Goal: Task Accomplishment & Management: Manage account settings

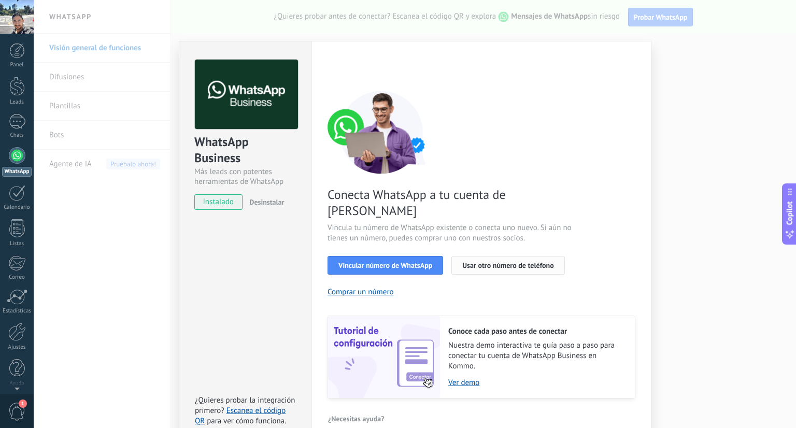
click at [514, 262] on span "Usar otro número de teléfono" at bounding box center [507, 265] width 91 height 7
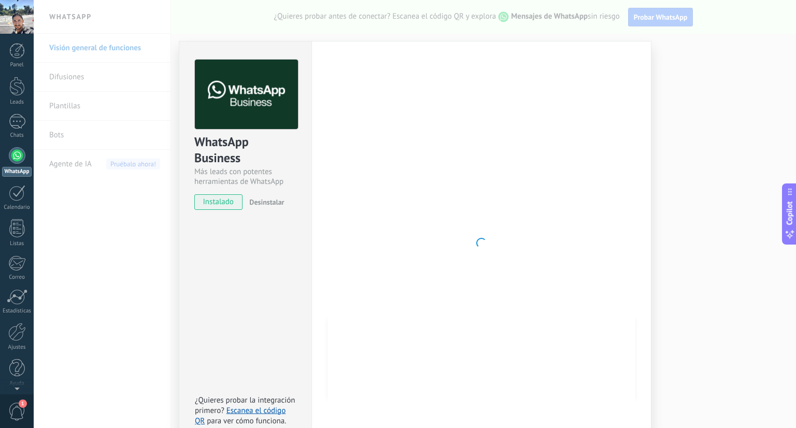
click at [107, 265] on div "WhatsApp Business Más leads con potentes herramientas de WhatsApp instalado Des…" at bounding box center [415, 214] width 762 height 428
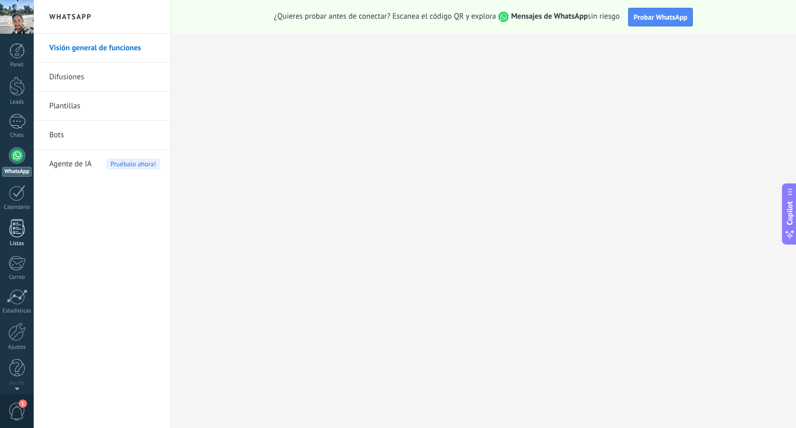
click at [20, 231] on div at bounding box center [17, 228] width 16 height 18
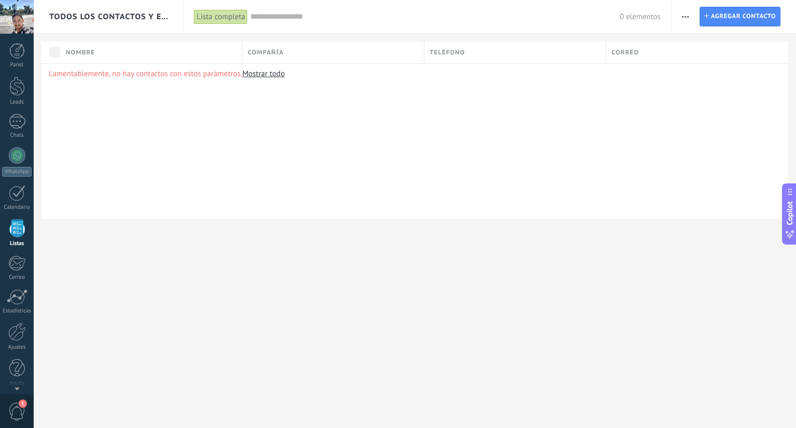
scroll to position [3, 0]
click at [13, 52] on div at bounding box center [17, 48] width 16 height 16
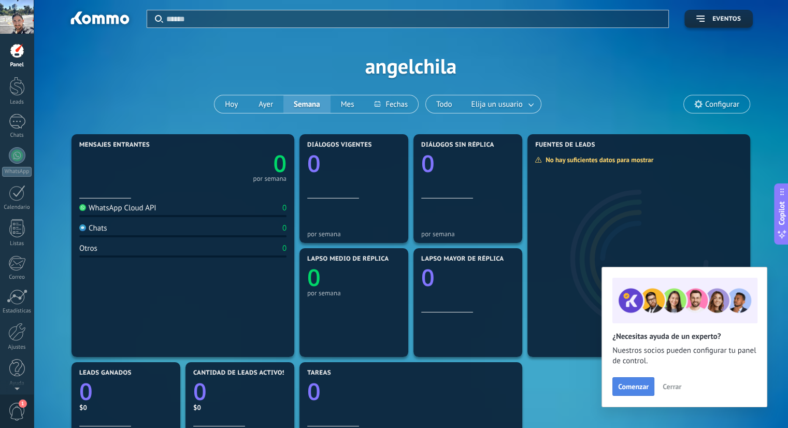
click at [644, 389] on span "Comenzar" at bounding box center [633, 386] width 31 height 7
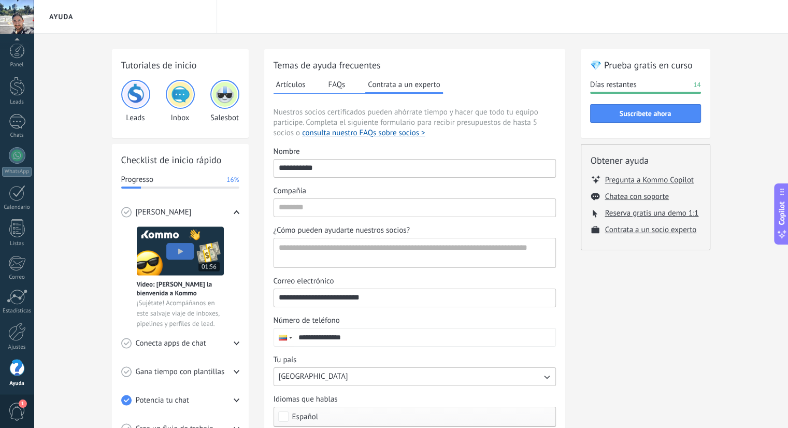
scroll to position [3, 0]
click at [18, 91] on div at bounding box center [17, 83] width 16 height 19
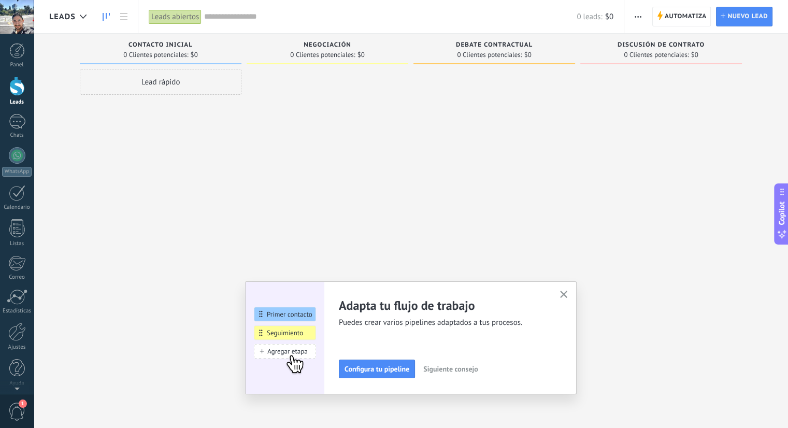
click at [544, 228] on div at bounding box center [495, 215] width 162 height 293
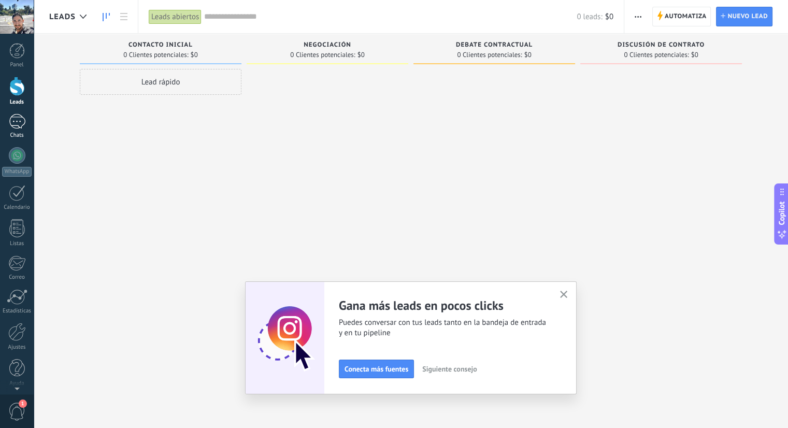
click at [15, 123] on div at bounding box center [17, 121] width 17 height 15
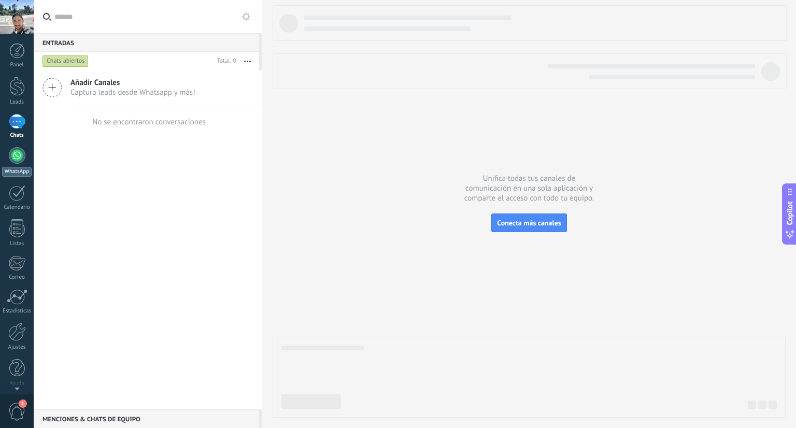
click at [18, 160] on div at bounding box center [17, 155] width 17 height 17
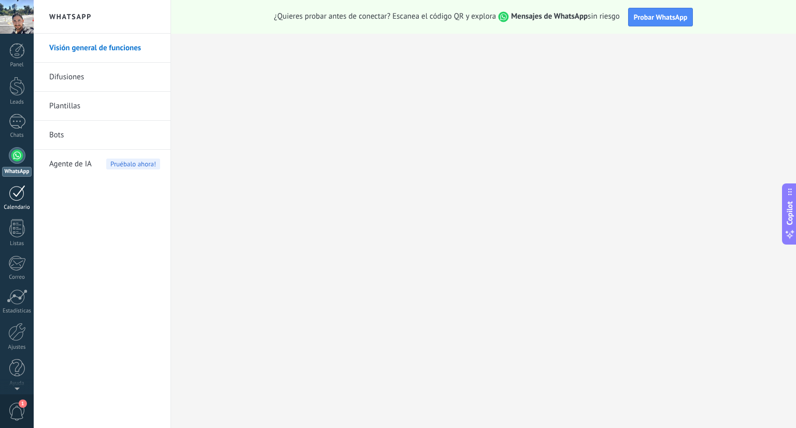
click at [15, 200] on div at bounding box center [17, 193] width 17 height 16
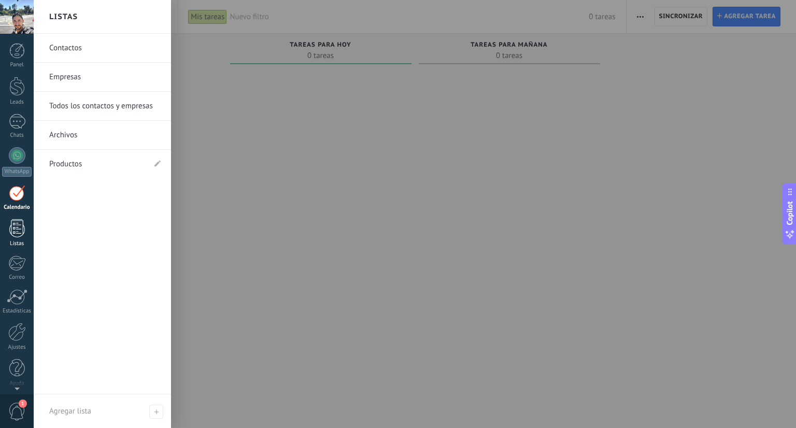
click at [19, 229] on div at bounding box center [17, 228] width 16 height 18
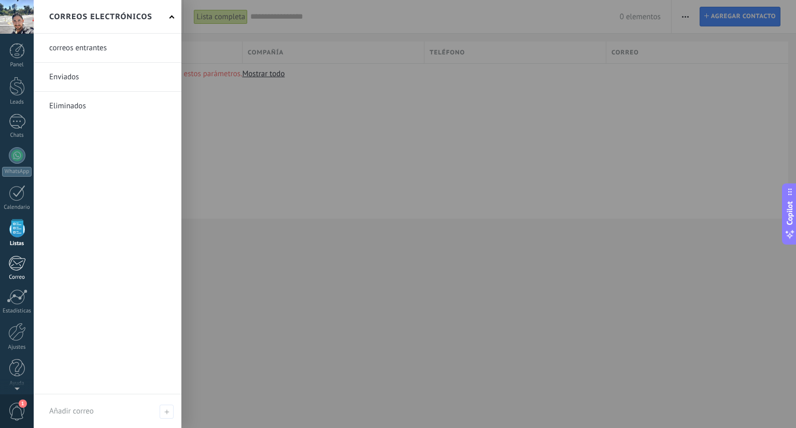
click at [13, 263] on div at bounding box center [16, 264] width 17 height 16
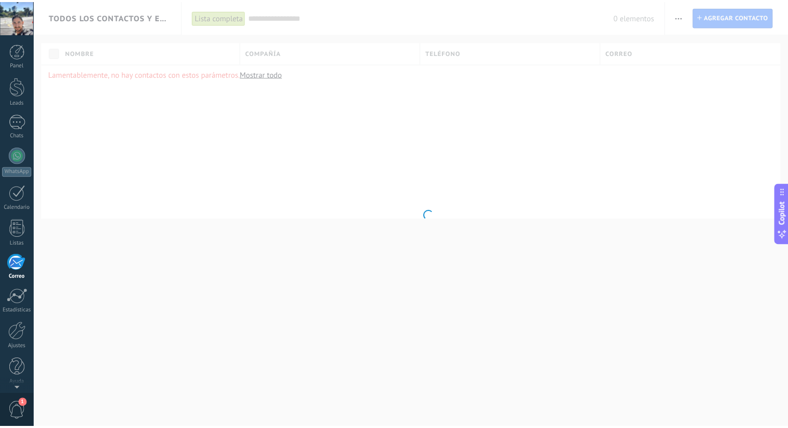
scroll to position [3, 0]
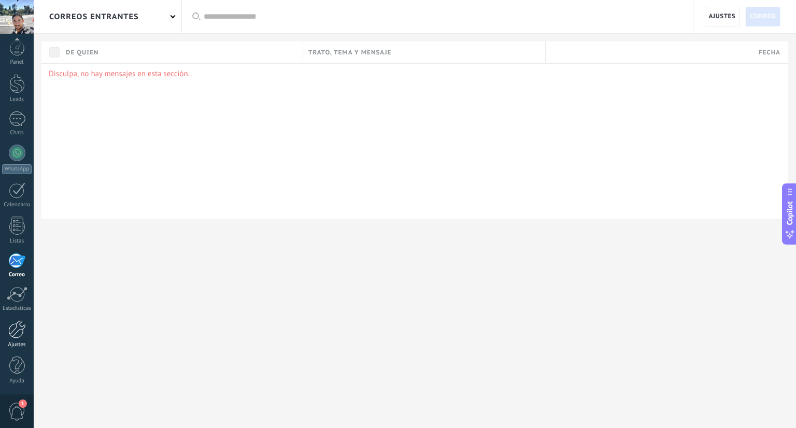
click at [17, 334] on div at bounding box center [17, 329] width 18 height 18
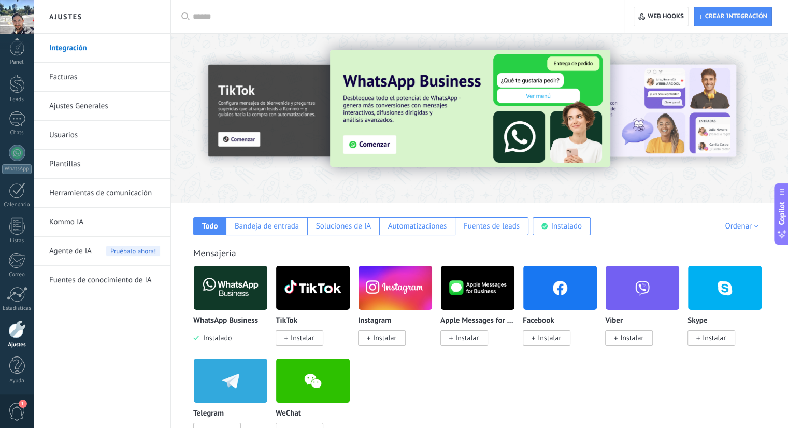
click at [66, 77] on link "Facturas" at bounding box center [104, 77] width 111 height 29
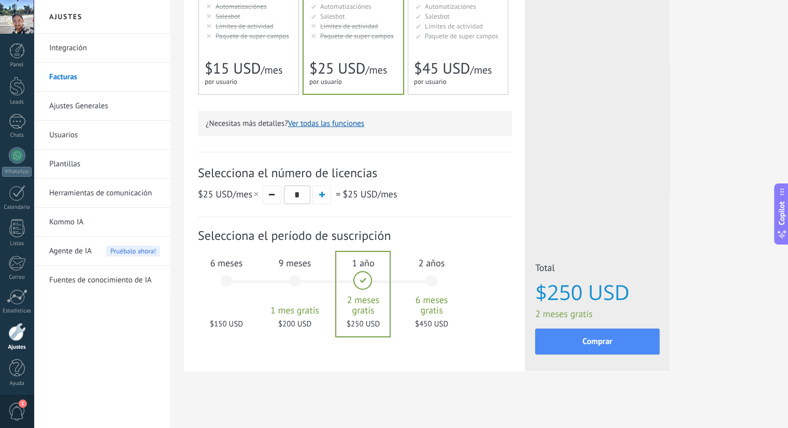
scroll to position [236, 0]
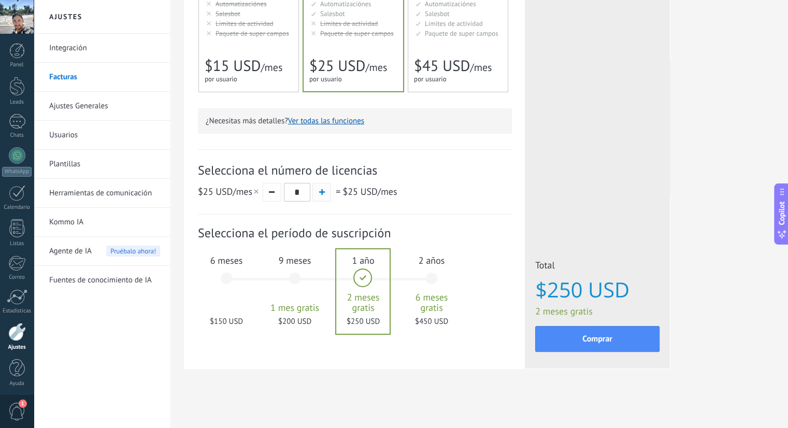
click at [320, 191] on span "button" at bounding box center [322, 192] width 6 height 6
click at [319, 194] on span "button" at bounding box center [322, 192] width 6 height 6
click at [273, 192] on span "button" at bounding box center [272, 192] width 6 height 2
type input "*"
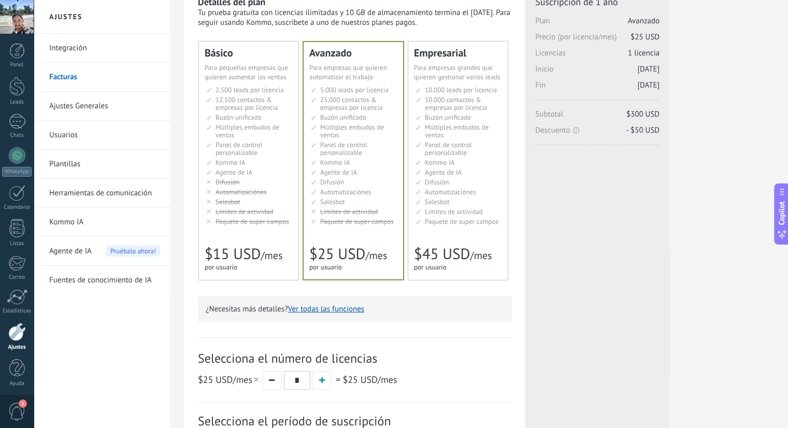
scroll to position [0, 0]
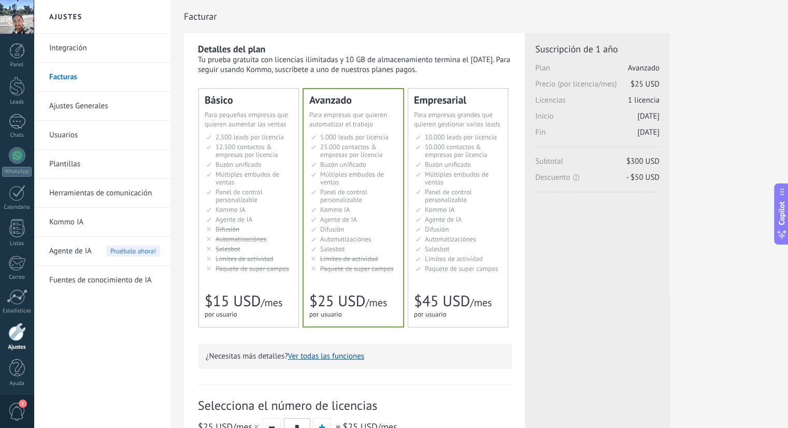
click at [256, 269] on span "Paquete de super campos" at bounding box center [253, 268] width 74 height 9
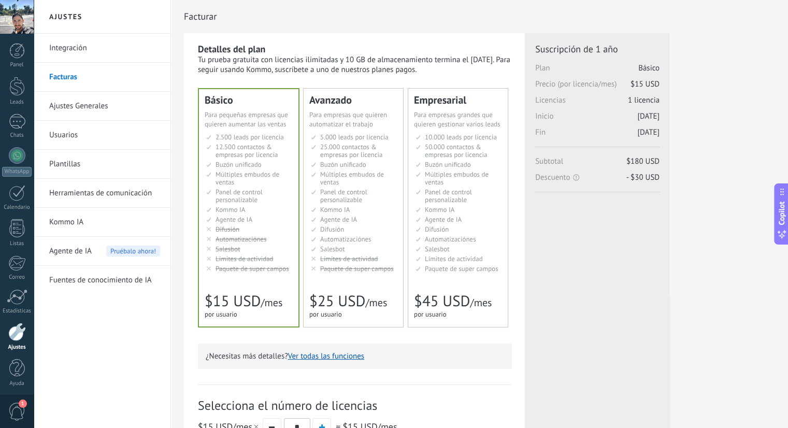
click at [348, 245] on li "Salesbot Salesbot Salesbot Salesbot Salesbot Salesbot Salesbot" at bounding box center [354, 249] width 87 height 8
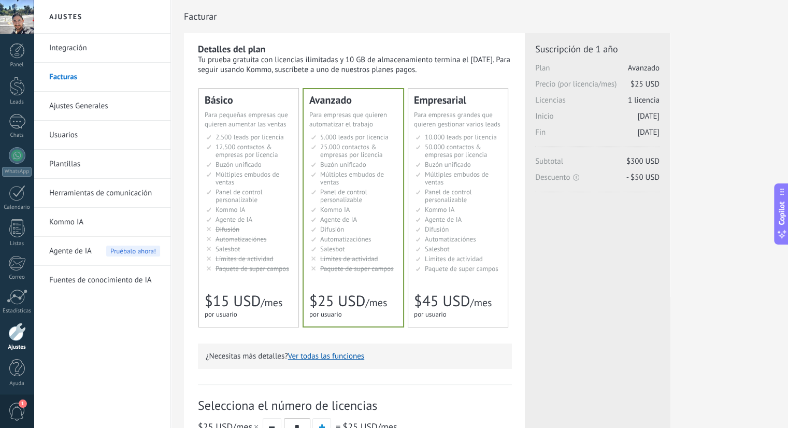
scroll to position [3, 0]
click at [78, 104] on link "Ajustes Generales" at bounding box center [104, 106] width 111 height 29
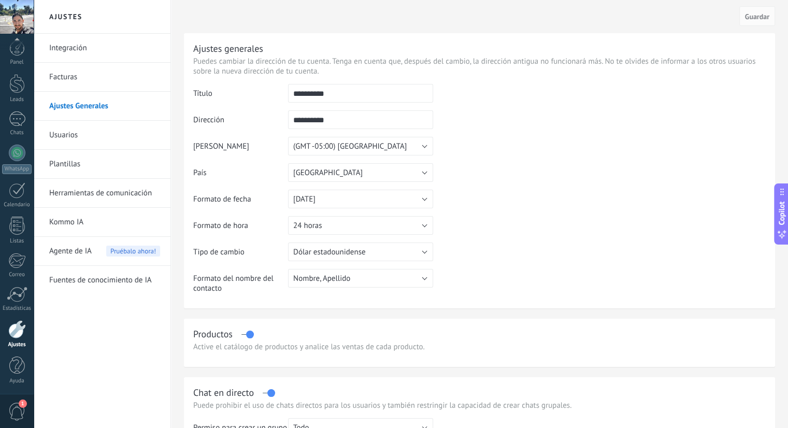
drag, startPoint x: 350, startPoint y: 95, endPoint x: 261, endPoint y: 95, distance: 89.1
click at [261, 95] on tr "**********" at bounding box center [479, 97] width 573 height 26
type input "**********"
drag, startPoint x: 354, startPoint y: 121, endPoint x: 269, endPoint y: 116, distance: 85.1
click at [269, 116] on tr "**********" at bounding box center [479, 123] width 573 height 26
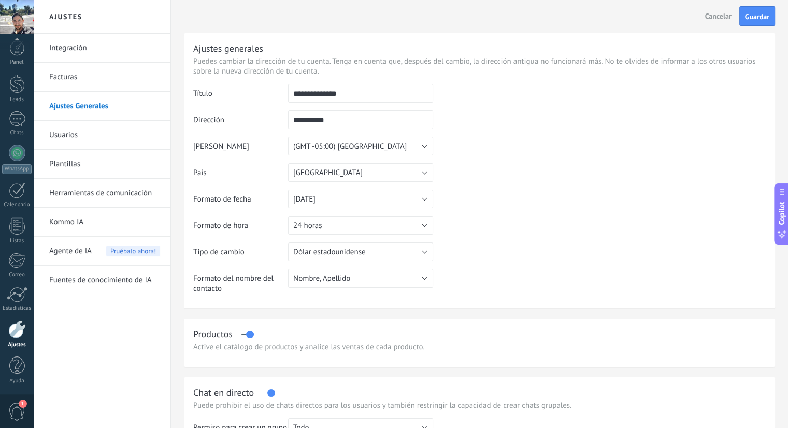
type input "*"
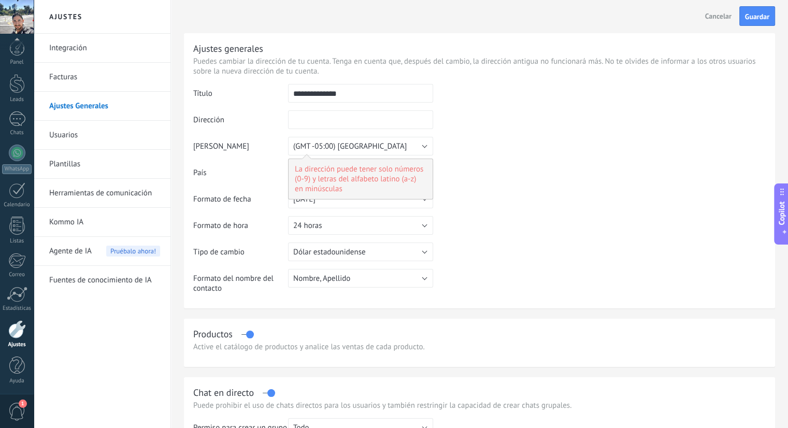
type input "*"
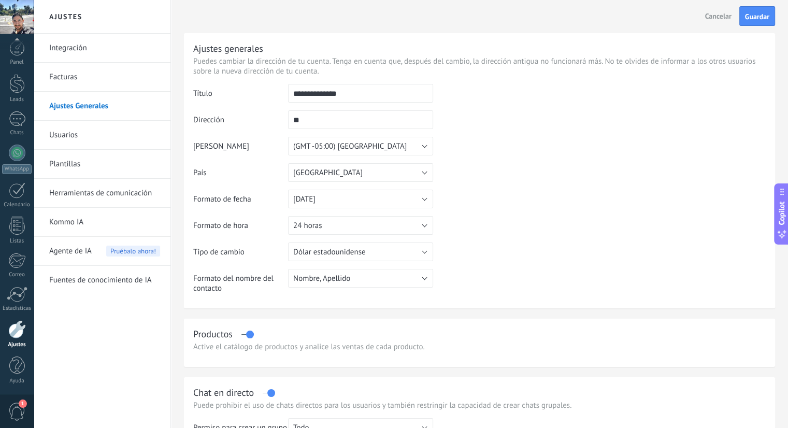
type input "*"
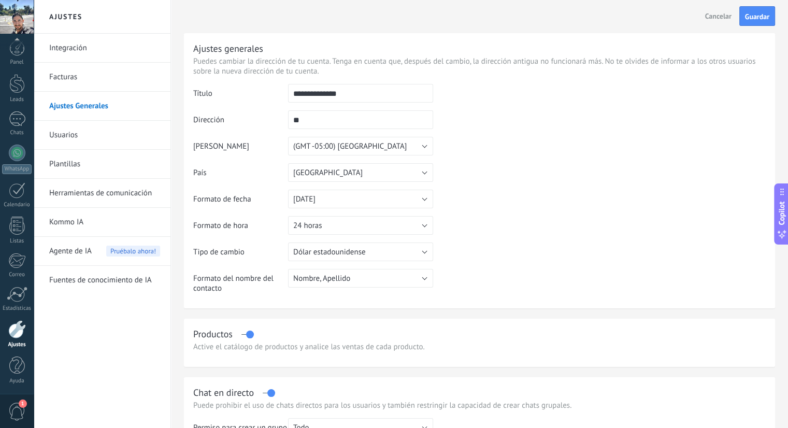
type input "*"
click at [338, 123] on input "**********" at bounding box center [360, 119] width 145 height 19
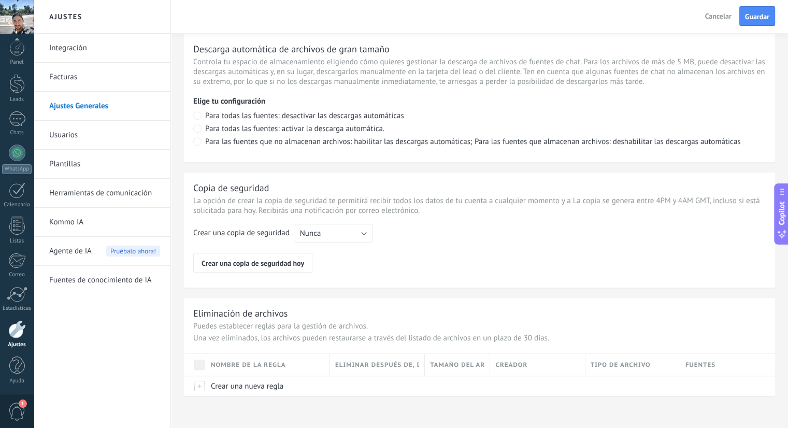
scroll to position [715, 0]
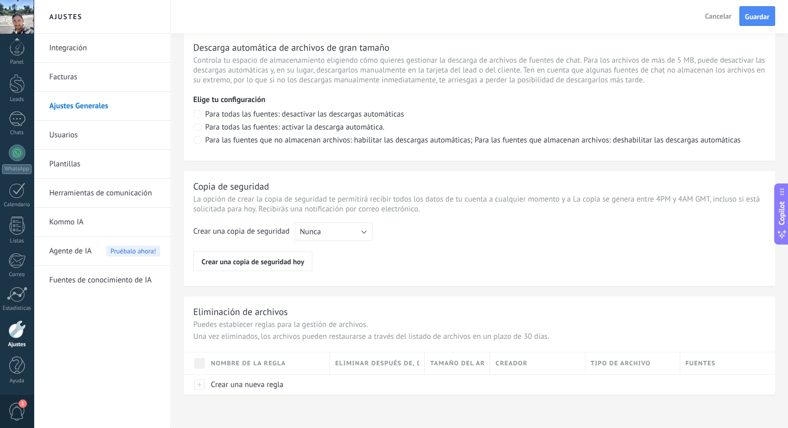
type input "**********"
click at [85, 49] on link "Integración" at bounding box center [104, 48] width 111 height 29
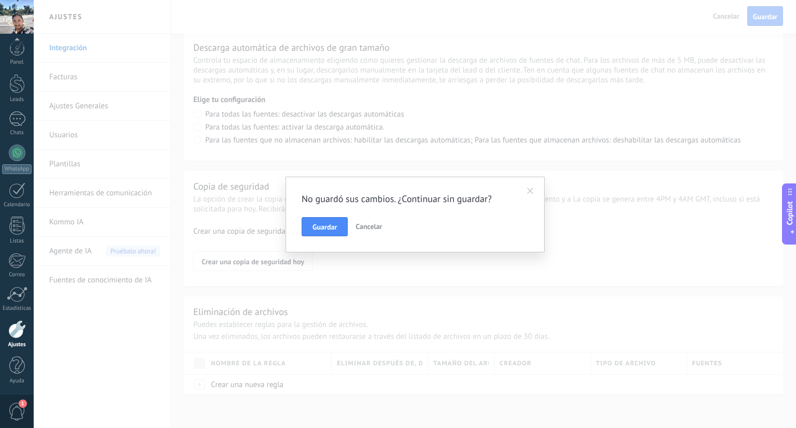
click at [360, 226] on span "Cancelar" at bounding box center [369, 226] width 26 height 9
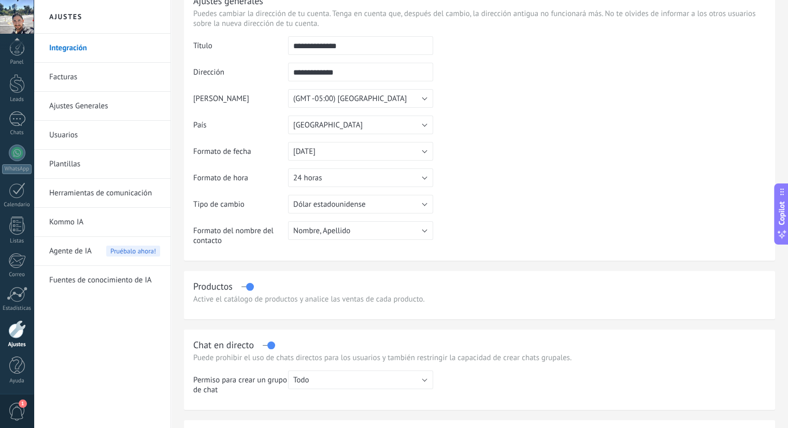
scroll to position [0, 0]
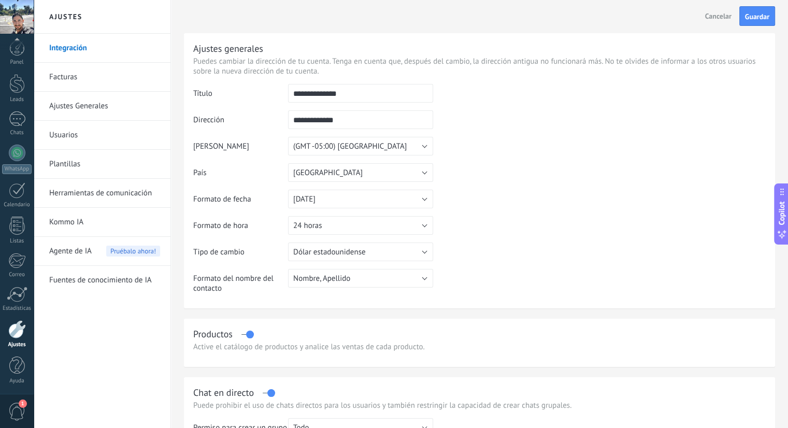
click at [83, 108] on link "Ajustes Generales" at bounding box center [104, 106] width 111 height 29
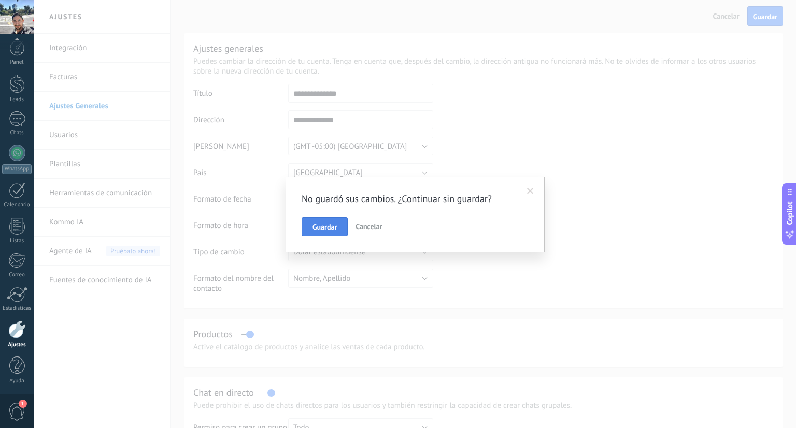
click at [317, 233] on button "Guardar" at bounding box center [325, 227] width 46 height 20
